Goal: Task Accomplishment & Management: Use online tool/utility

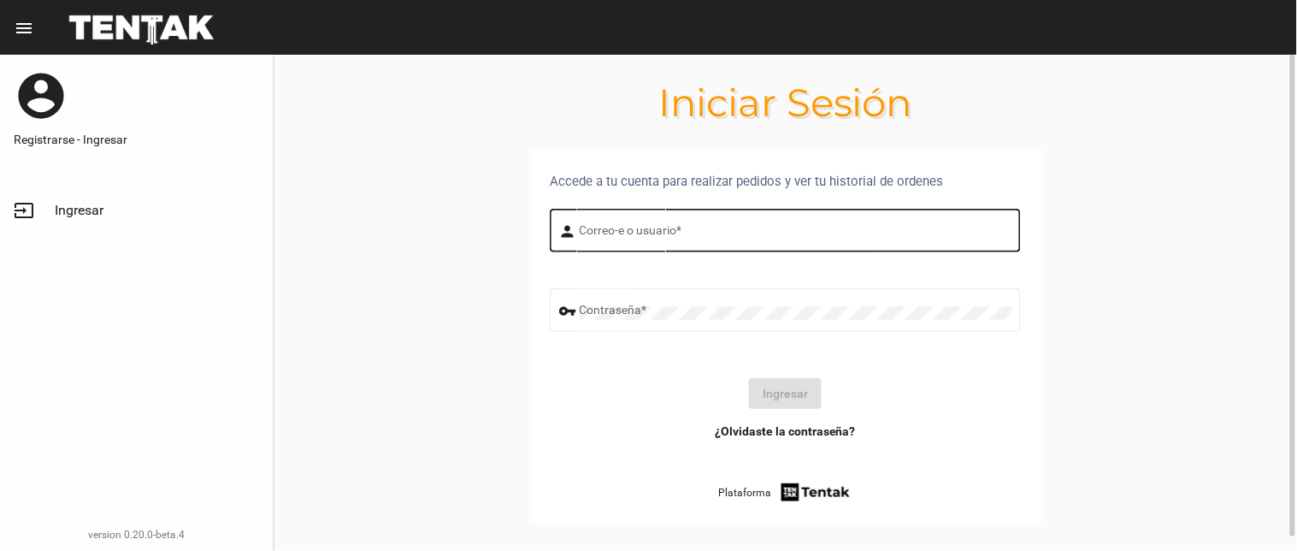
click at [774, 215] on div "Correo-e o usuario *" at bounding box center [796, 228] width 433 height 47
click at [693, 232] on input "Correo-e o usuario *" at bounding box center [796, 234] width 433 height 14
type input "flopyganora"
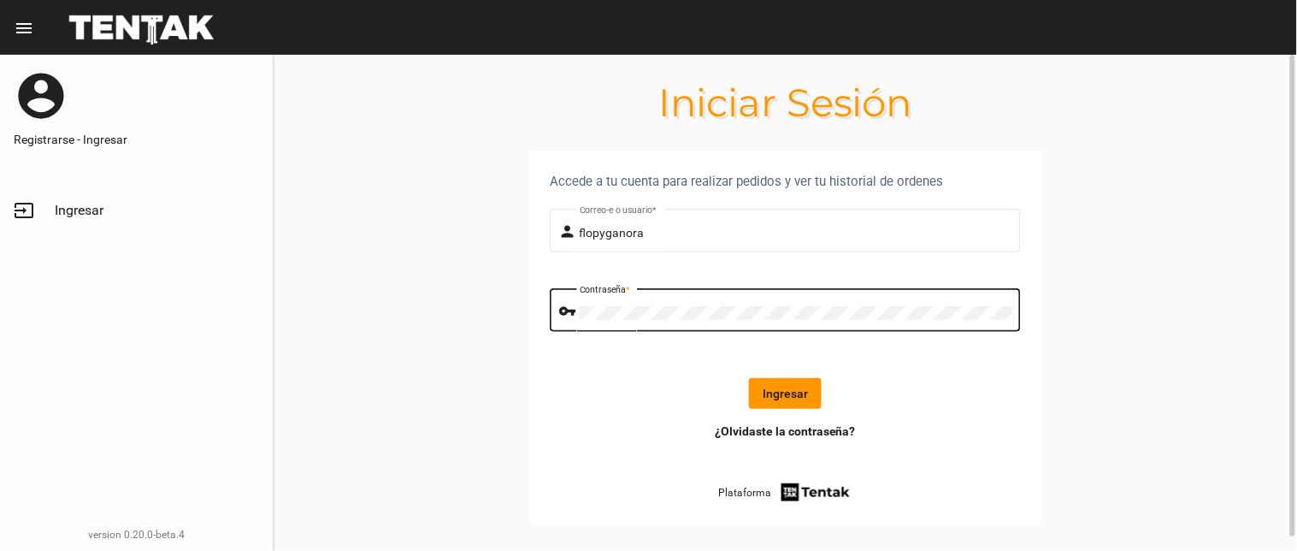
click at [813, 394] on button "Ingresar" at bounding box center [785, 393] width 73 height 31
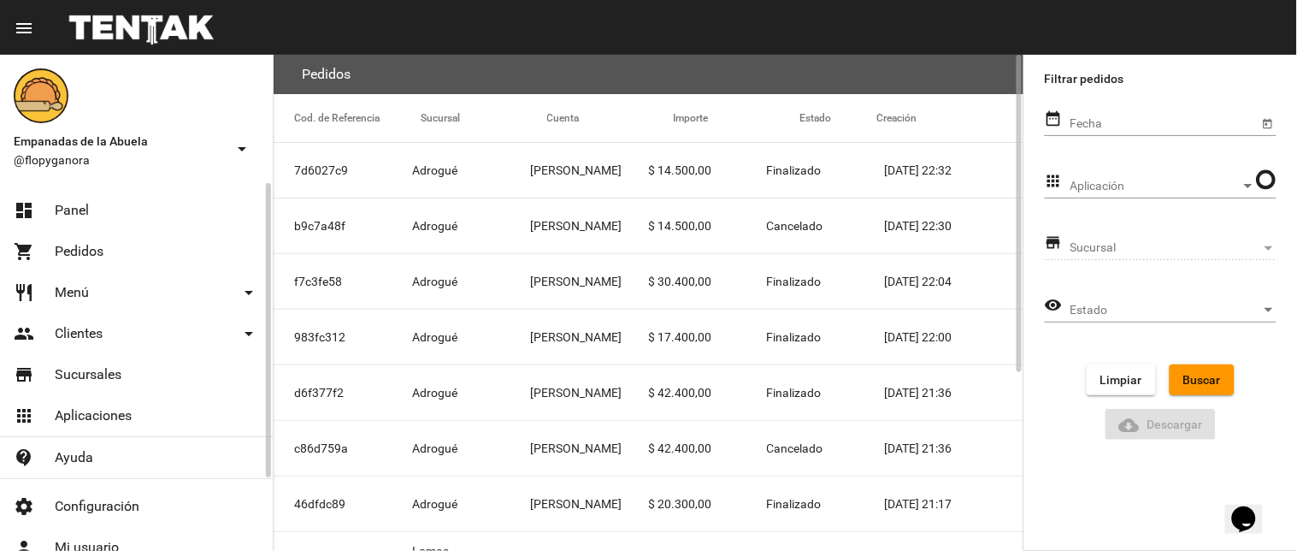
click at [186, 209] on link "dashboard Panel" at bounding box center [136, 210] width 273 height 41
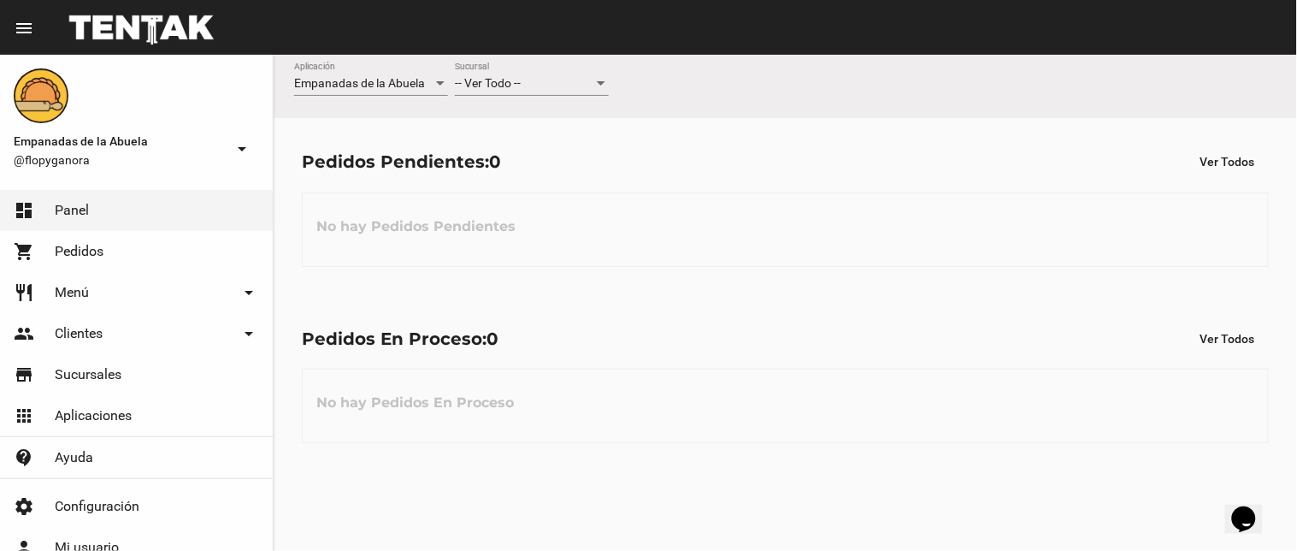
click at [600, 85] on div at bounding box center [601, 83] width 9 height 4
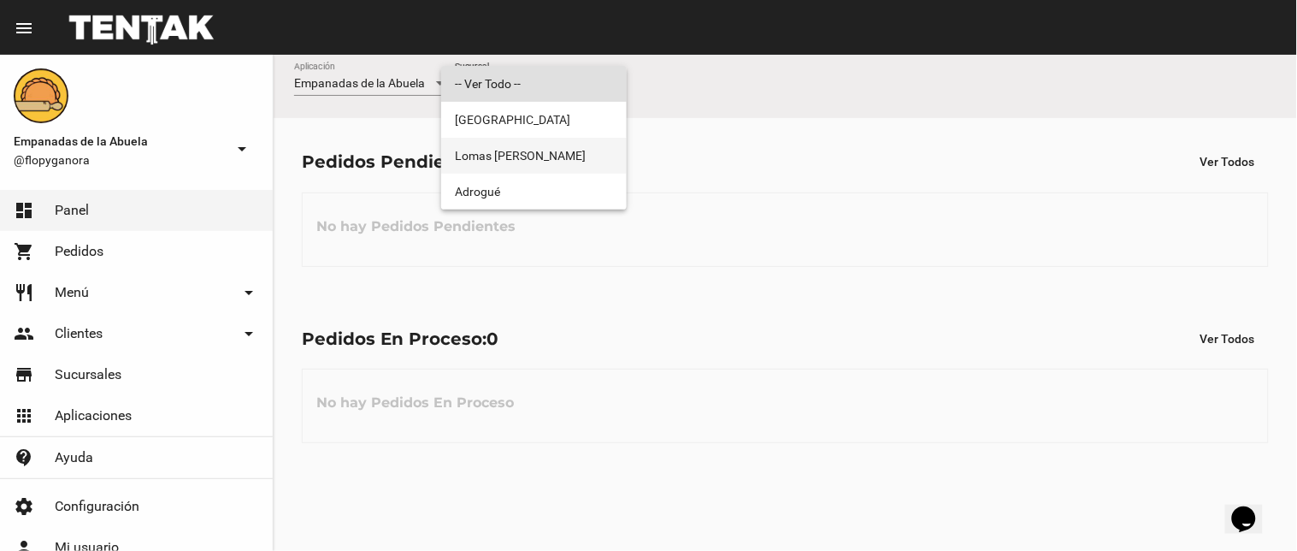
click at [583, 161] on span "Lomas [PERSON_NAME]" at bounding box center [534, 156] width 158 height 36
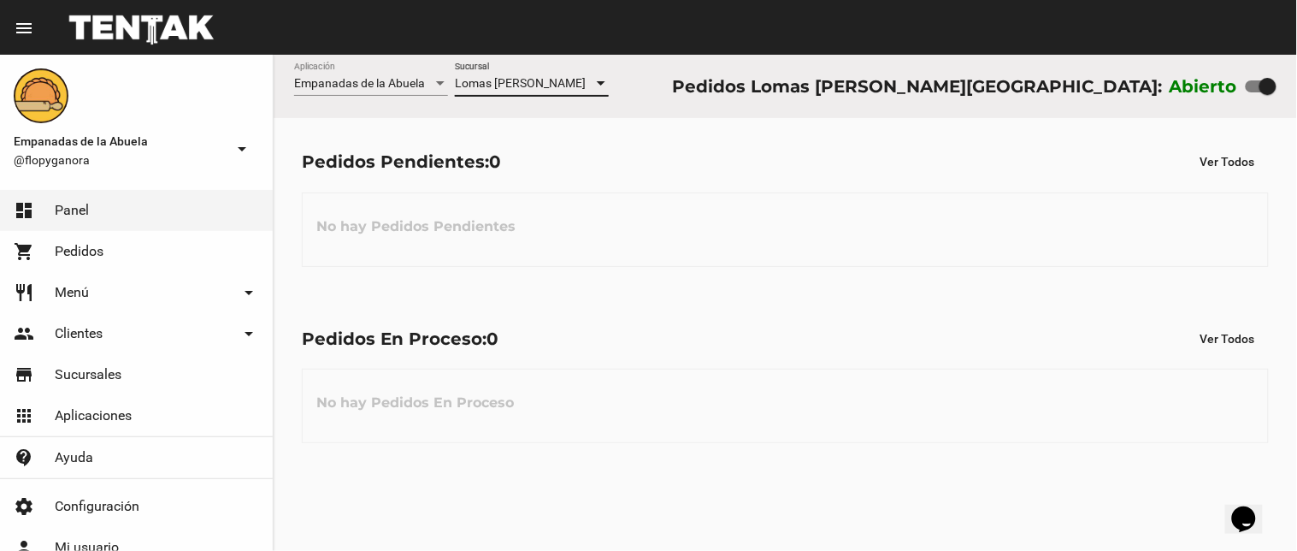
click at [601, 83] on div at bounding box center [601, 83] width 9 height 4
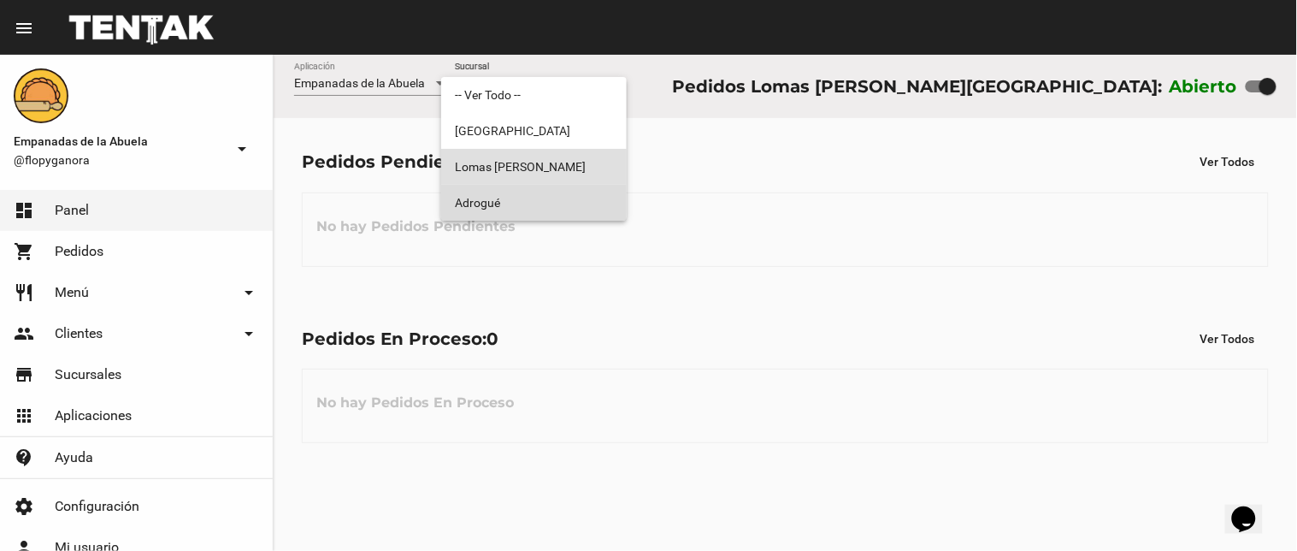
click at [581, 198] on span "Adrogué" at bounding box center [534, 203] width 158 height 36
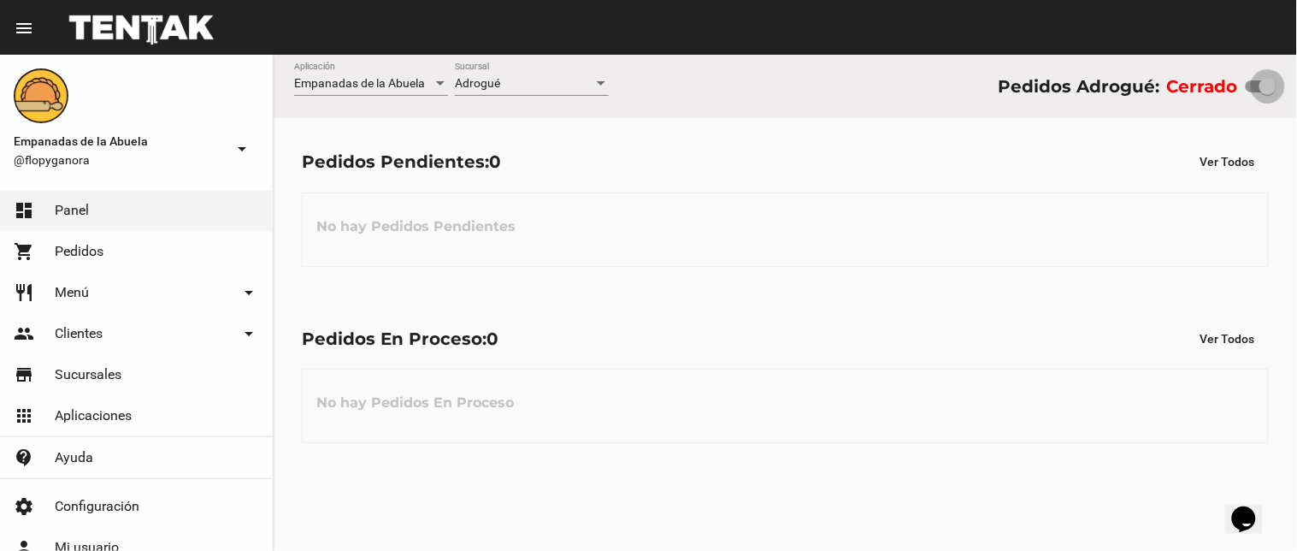
drag, startPoint x: 1258, startPoint y: 81, endPoint x: 1296, endPoint y: 67, distance: 40.3
click at [1296, 68] on div "Empanadas de la Abuela Aplicación Adrogué Sucursal Pedidos Adrogué: Cerrado" at bounding box center [785, 86] width 1023 height 63
checkbox input "true"
